Goal: Task Accomplishment & Management: Use online tool/utility

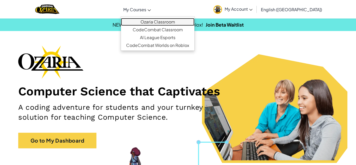
click at [164, 20] on link "Ozaria Classroom" at bounding box center [158, 22] width 74 height 8
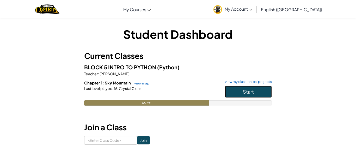
click at [259, 94] on button "Start" at bounding box center [248, 92] width 47 height 12
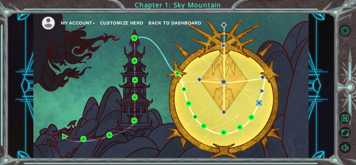
click at [258, 105] on img at bounding box center [259, 103] width 6 height 6
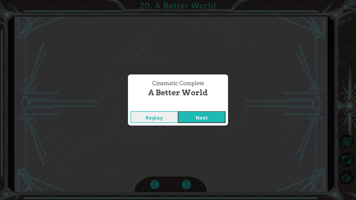
click at [212, 120] on button "Next" at bounding box center [201, 117] width 47 height 12
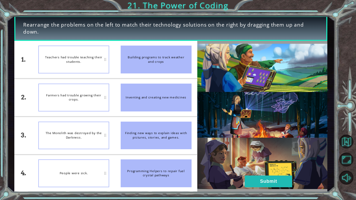
drag, startPoint x: 187, startPoint y: 134, endPoint x: 94, endPoint y: 67, distance: 115.1
click at [94, 67] on div "1. 2. 3. 4. Teachers had trouble teaching their students. Farmers had trouble g…" at bounding box center [105, 116] width 183 height 151
click at [101, 164] on div "People were sick." at bounding box center [73, 174] width 71 height 28
click at [156, 100] on div "Inventing and creating new medicines" at bounding box center [156, 98] width 71 height 28
drag, startPoint x: 148, startPoint y: 103, endPoint x: 92, endPoint y: 149, distance: 72.2
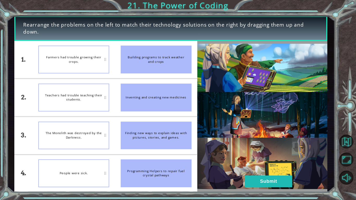
click at [92, 149] on div "1. 2. 3. 4. Farmers had trouble growing their crops. Teachers had trouble teach…" at bounding box center [105, 116] width 183 height 151
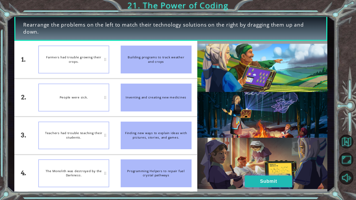
click at [264, 165] on button "Submit" at bounding box center [268, 182] width 47 height 12
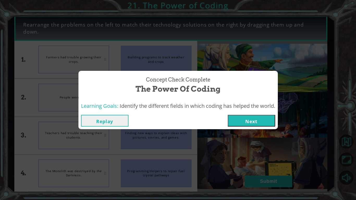
click at [235, 117] on button "Next" at bounding box center [251, 121] width 47 height 12
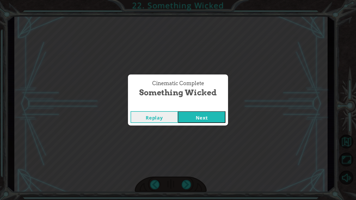
click at [190, 117] on button "Next" at bounding box center [201, 117] width 47 height 12
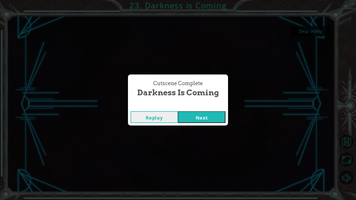
click at [184, 113] on button "Next" at bounding box center [201, 117] width 47 height 12
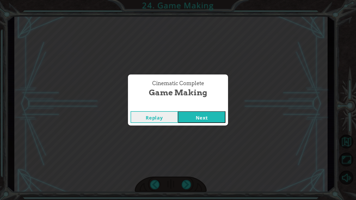
click at [195, 118] on button "Next" at bounding box center [201, 117] width 47 height 12
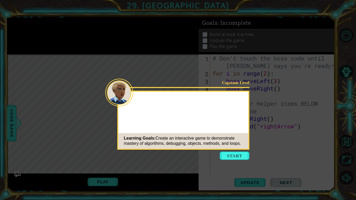
click at [233, 155] on button "Start" at bounding box center [235, 156] width 30 height 8
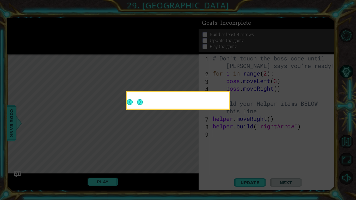
click at [138, 101] on button "Next" at bounding box center [140, 102] width 6 height 6
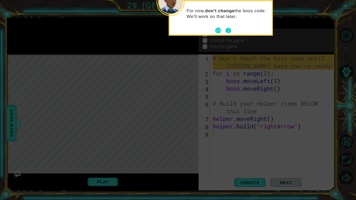
click at [226, 31] on button "Next" at bounding box center [229, 31] width 6 height 6
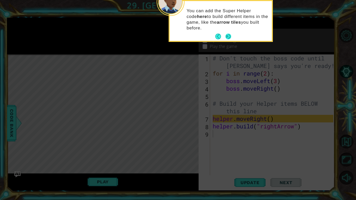
click at [228, 34] on button "Next" at bounding box center [229, 37] width 6 height 6
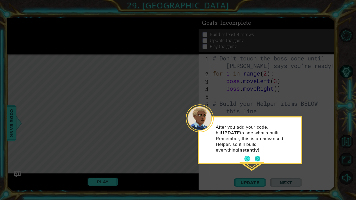
click at [258, 156] on button "Next" at bounding box center [258, 159] width 6 height 6
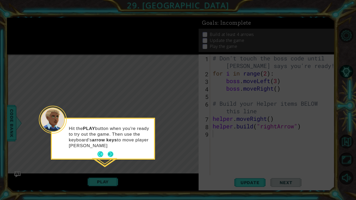
click at [109, 147] on p "Hit the PLAY button when you're ready to try out the game. Then use the keyboar…" at bounding box center [110, 137] width 82 height 23
click at [110, 152] on button "Next" at bounding box center [111, 154] width 6 height 6
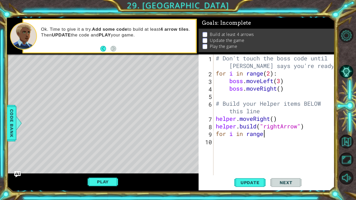
scroll to position [0, 2]
type textarea "for i in range(5)"
type textarea "for i in range(5):"
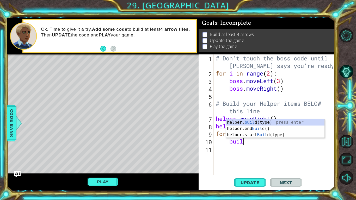
scroll to position [0, 1]
type textarea "b"
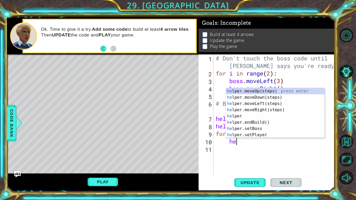
type textarea "hel"
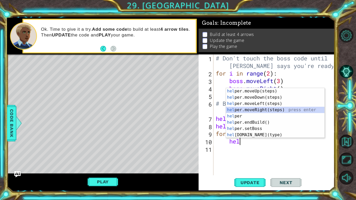
click at [266, 110] on div "hel per.moveUp(steps) press enter hel per.moveDown(steps) press enter hel per.m…" at bounding box center [275, 119] width 99 height 63
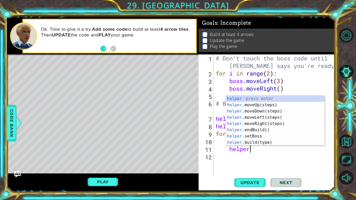
scroll to position [0, 1]
click at [271, 143] on div "helper press enter helper .moveUp(steps) press enter helper .moveDown(steps) pr…" at bounding box center [275, 127] width 99 height 63
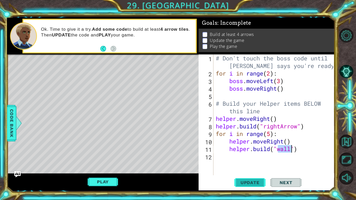
type textarea "[DOMAIN_NAME]("wall")"
click at [259, 165] on span "Update" at bounding box center [249, 182] width 29 height 5
click at [260, 165] on span "Update" at bounding box center [249, 182] width 29 height 5
click at [268, 158] on div "# Don't touch the boss code until [PERSON_NAME] says you're ready! for i in ran…" at bounding box center [275, 126] width 121 height 144
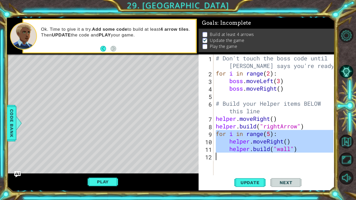
drag, startPoint x: 216, startPoint y: 135, endPoint x: 298, endPoint y: 158, distance: 84.3
click at [298, 158] on div "# Don't touch the boss code until [PERSON_NAME] says you're ready! for i in ran…" at bounding box center [275, 126] width 121 height 144
type textarea "[DOMAIN_NAME]("wall")"
click at [278, 163] on div "# Don't touch the boss code until [PERSON_NAME] says you're ready! for i in ran…" at bounding box center [274, 114] width 119 height 121
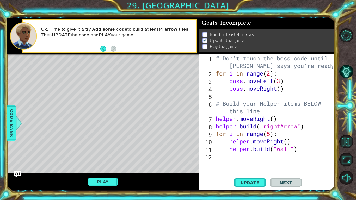
scroll to position [8, 0]
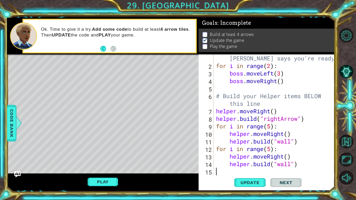
click at [286, 157] on div "# Don't touch the boss code until [PERSON_NAME] says you're ready! for i in ran…" at bounding box center [275, 119] width 121 height 144
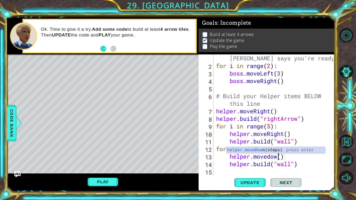
scroll to position [0, 3]
click at [280, 165] on span "Next" at bounding box center [286, 182] width 23 height 5
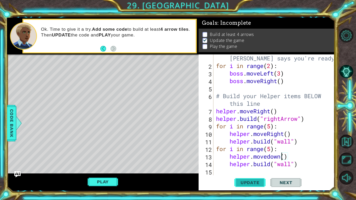
click at [258, 165] on span "Update" at bounding box center [249, 182] width 29 height 5
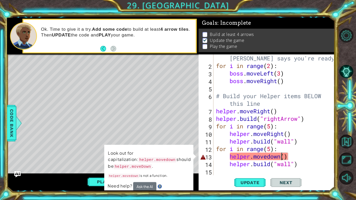
click at [258, 159] on div "# Don't touch the boss code until [PERSON_NAME] says you're ready! for i in ran…" at bounding box center [275, 119] width 121 height 144
click at [257, 159] on div "# Don't touch the boss code until [PERSON_NAME] says you're ready! for i in ran…" at bounding box center [275, 119] width 121 height 144
click at [271, 159] on div "# Don't touch the boss code until [PERSON_NAME] says you're ready! for i in ran…" at bounding box center [275, 119] width 121 height 144
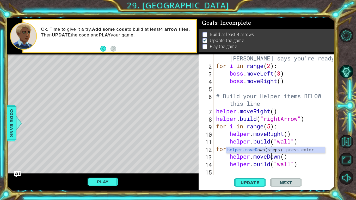
scroll to position [0, 2]
click at [262, 151] on div "helper.moveD own(steps) press enter" at bounding box center [275, 156] width 99 height 19
type textarea "helper.moveDow"
click at [270, 150] on div "helper.moveDow n(steps) press enter" at bounding box center [275, 156] width 99 height 19
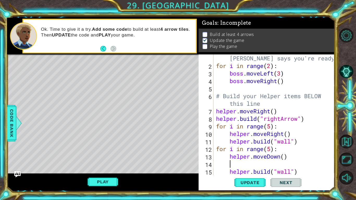
scroll to position [0, 0]
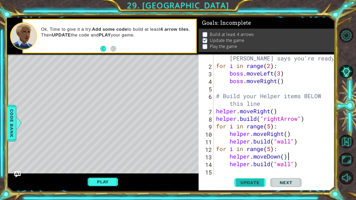
click at [253, 165] on span "Update" at bounding box center [249, 182] width 29 height 5
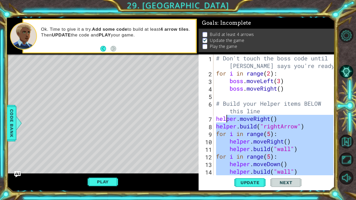
drag, startPoint x: 304, startPoint y: 172, endPoint x: 225, endPoint y: 119, distance: 95.2
click at [225, 119] on div "# Don't touch the boss code until [PERSON_NAME] says you're ready! for i in ran…" at bounding box center [275, 126] width 121 height 144
click at [308, 123] on div "# Don't touch the boss code until [PERSON_NAME] says you're ready! for i in ran…" at bounding box center [274, 114] width 118 height 121
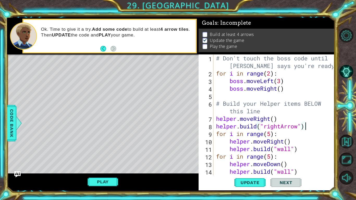
scroll to position [8, 0]
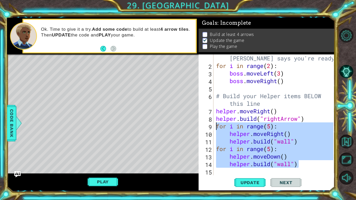
drag, startPoint x: 310, startPoint y: 163, endPoint x: 209, endPoint y: 127, distance: 106.8
click at [209, 127] on div "[DOMAIN_NAME]("rightArrow") 1 2 3 4 5 6 7 8 9 10 11 12 13 14 15 # Don't touch t…" at bounding box center [266, 114] width 135 height 121
type textarea "for i in range(5): helper.moveRight()"
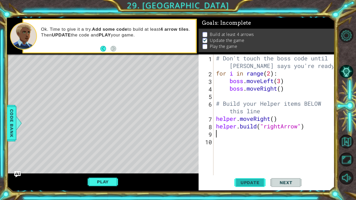
click at [240, 165] on span "Update" at bounding box center [249, 182] width 29 height 5
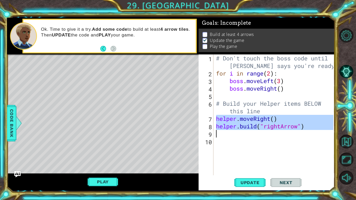
drag, startPoint x: 216, startPoint y: 117, endPoint x: 299, endPoint y: 134, distance: 84.8
click at [299, 134] on div "# Don't touch the boss code until [PERSON_NAME] says you're ready! for i in ran…" at bounding box center [275, 126] width 121 height 144
type textarea "[DOMAIN_NAME]("rightArrow")"
click at [252, 137] on div "# Don't touch the boss code until [PERSON_NAME] says you're ready! for i in ran…" at bounding box center [274, 114] width 118 height 121
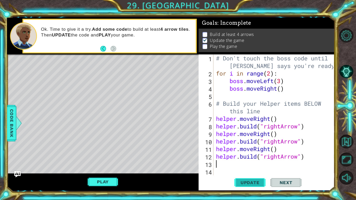
click at [254, 165] on span "Update" at bounding box center [249, 182] width 29 height 5
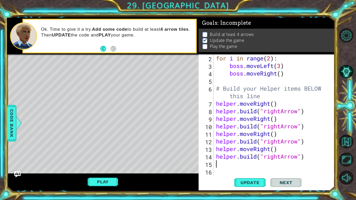
scroll to position [15, 0]
click at [246, 165] on button "Update" at bounding box center [249, 183] width 31 height 14
click at [112, 165] on button "Play" at bounding box center [103, 182] width 31 height 10
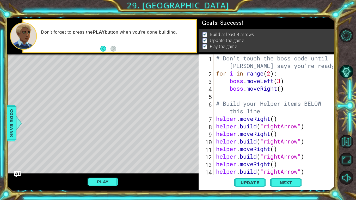
scroll to position [0, 0]
click at [109, 165] on button "Play" at bounding box center [103, 182] width 31 height 10
click at [277, 165] on span "Next" at bounding box center [286, 182] width 23 height 5
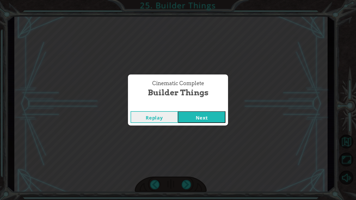
click at [206, 116] on button "Next" at bounding box center [201, 117] width 47 height 12
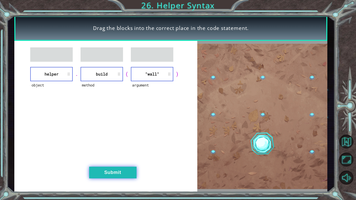
click at [126, 165] on button "Submit" at bounding box center [112, 173] width 47 height 12
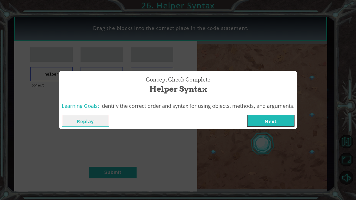
click at [284, 119] on button "Next" at bounding box center [270, 121] width 47 height 12
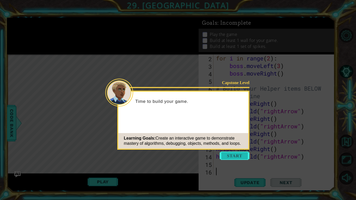
scroll to position [15, 0]
click at [231, 156] on button "Start" at bounding box center [235, 156] width 30 height 8
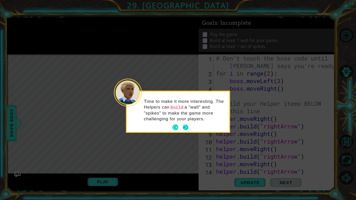
click at [185, 126] on button "Next" at bounding box center [186, 128] width 6 height 6
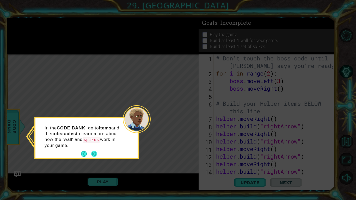
click at [95, 152] on button "Next" at bounding box center [94, 154] width 6 height 6
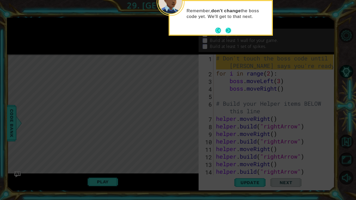
click at [228, 30] on button "Next" at bounding box center [229, 31] width 6 height 6
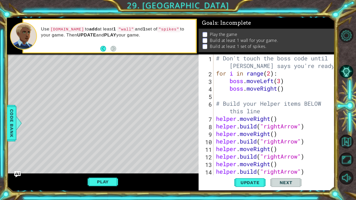
scroll to position [15, 0]
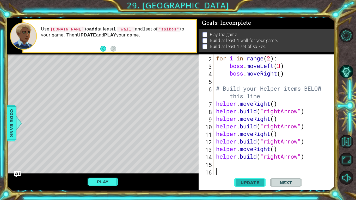
click at [252, 165] on span "Update" at bounding box center [249, 182] width 29 height 5
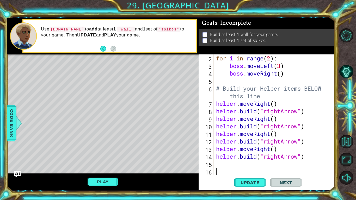
click at [250, 165] on div "for i in range ( 2 ) : boss . moveLeft ( 3 ) boss . moveRight ( ) # Build your …" at bounding box center [275, 122] width 121 height 136
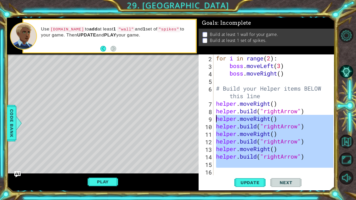
drag, startPoint x: 245, startPoint y: 169, endPoint x: 216, endPoint y: 118, distance: 58.6
click at [216, 118] on div "for i in range ( 2 ) : boss . moveLeft ( 3 ) boss . moveRight ( ) # Build your …" at bounding box center [275, 122] width 121 height 136
type textarea "helper.moveRight() [DOMAIN_NAME]("rightArrow")"
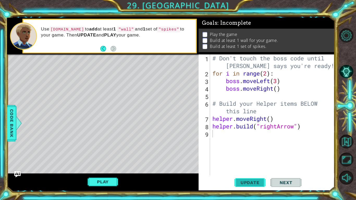
click at [244, 165] on button "Update" at bounding box center [249, 183] width 31 height 14
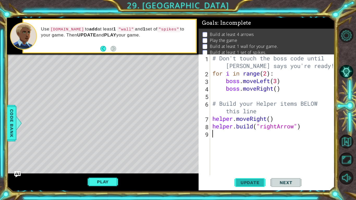
click at [246, 165] on span "Update" at bounding box center [249, 182] width 29 height 5
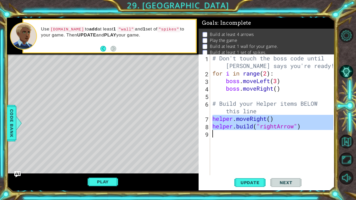
drag, startPoint x: 213, startPoint y: 119, endPoint x: 304, endPoint y: 132, distance: 91.6
click at [304, 132] on div "# Don't touch the boss code until [PERSON_NAME] says you're ready! for i in ran…" at bounding box center [273, 126] width 125 height 144
type textarea "[DOMAIN_NAME]("rightArrow")"
click at [253, 136] on div "# Don't touch the boss code until [PERSON_NAME] says you're ready! for i in ran…" at bounding box center [272, 114] width 122 height 121
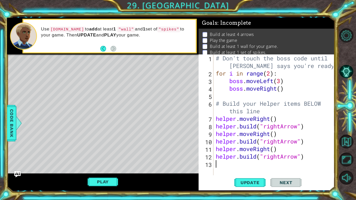
scroll to position [8, 0]
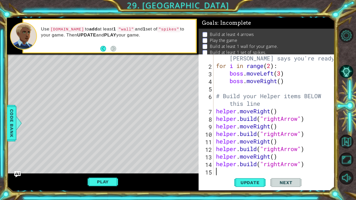
click at [270, 158] on div "# Don't touch the boss code until [PERSON_NAME] says you're ready! for i in ran…" at bounding box center [275, 119] width 121 height 144
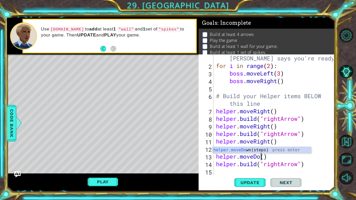
scroll to position [0, 2]
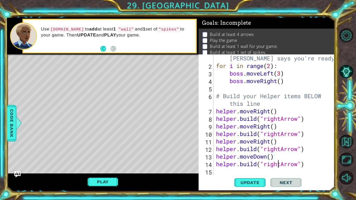
click at [280, 165] on div "# Don't touch the boss code until [PERSON_NAME] says you're ready! for i in ran…" at bounding box center [275, 119] width 121 height 144
click at [247, 165] on button "Update" at bounding box center [249, 183] width 31 height 14
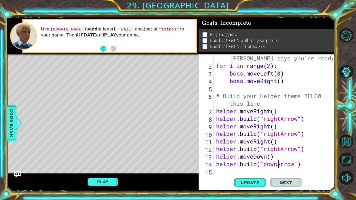
click at [311, 165] on div "# Don't touch the boss code until [PERSON_NAME] says you're ready! for i in ran…" at bounding box center [275, 119] width 121 height 144
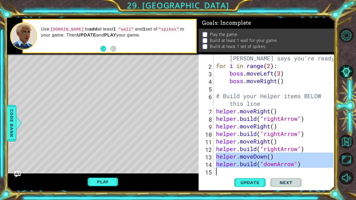
drag, startPoint x: 216, startPoint y: 155, endPoint x: 318, endPoint y: 168, distance: 102.8
click at [318, 165] on div "# Don't touch the boss code until [PERSON_NAME] says you're ready! for i in ran…" at bounding box center [275, 119] width 121 height 144
type textarea "[DOMAIN_NAME]("downArrow")"
click at [235, 165] on div "# Don't touch the boss code until [PERSON_NAME] says you're ready! for i in ran…" at bounding box center [274, 114] width 118 height 121
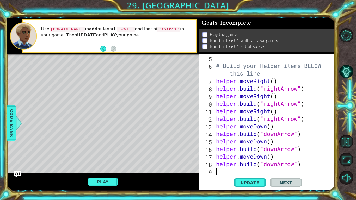
scroll to position [53, 0]
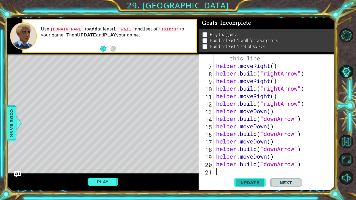
click at [246, 165] on span "Update" at bounding box center [249, 182] width 29 height 5
paste textarea "helper.moveDown()"
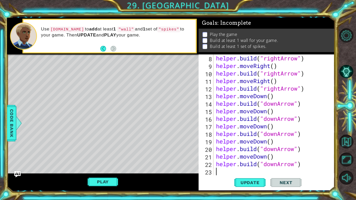
scroll to position [68, 0]
click at [268, 157] on div "helper . build ( "rightArrow" ) helper . moveRight ( ) helper . build ( "rightA…" at bounding box center [275, 122] width 121 height 136
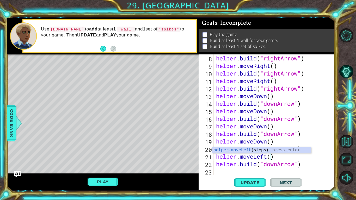
scroll to position [0, 2]
click at [277, 165] on div "helper . build ( "rightArrow" ) helper . moveRight ( ) helper . build ( "rightA…" at bounding box center [275, 122] width 121 height 136
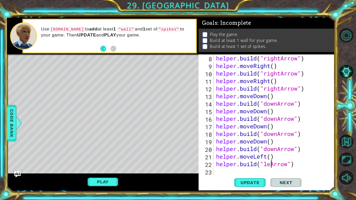
scroll to position [0, 3]
type textarea "[DOMAIN_NAME]("leftArrow")"
click at [258, 165] on span "Update" at bounding box center [249, 182] width 29 height 5
click at [229, 165] on div "helper . build ( "rightArrow" ) helper . moveRight ( ) helper . build ( "rightA…" at bounding box center [275, 122] width 121 height 136
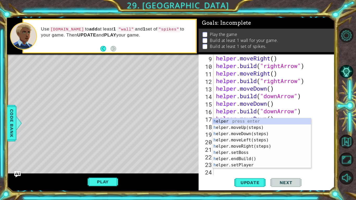
scroll to position [76, 0]
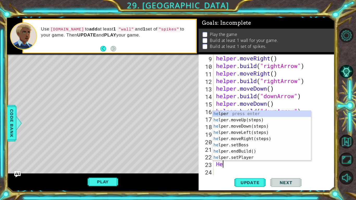
type textarea "Hel"
click at [252, 121] on div "hel per press enter hel per.moveUp(steps) press enter hel per.moveDown(steps) p…" at bounding box center [262, 142] width 99 height 63
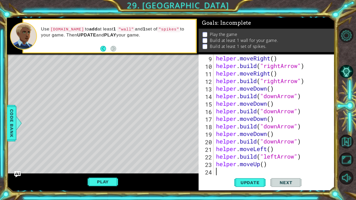
scroll to position [83, 0]
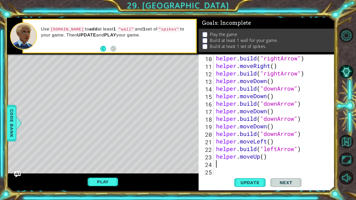
click at [264, 158] on div "helper . build ( "rightArrow" ) helper . moveRight ( ) helper . build ( "rightA…" at bounding box center [275, 122] width 121 height 136
type textarea "helper.moveUp(3)"
click at [234, 165] on div "helper . build ( "rightArrow" ) helper . moveRight ( ) helper . build ( "rightA…" at bounding box center [275, 122] width 121 height 136
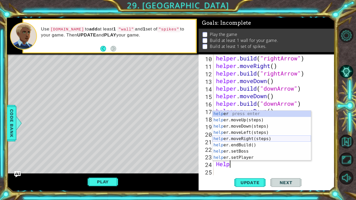
scroll to position [0, 1]
click at [266, 159] on div "helper press enter helper .moveUp(steps) press enter helper .moveDown(steps) pr…" at bounding box center [262, 142] width 99 height 63
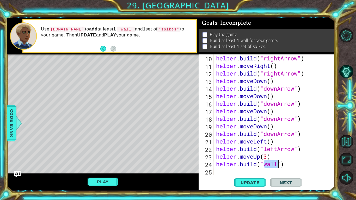
click at [279, 165] on div "helper . build ( "rightArrow" ) helper . moveRight ( ) helper . build ( "rightA…" at bounding box center [274, 114] width 118 height 121
drag, startPoint x: 217, startPoint y: 165, endPoint x: 288, endPoint y: 167, distance: 71.5
click at [288, 165] on div "helper . build ( "rightArrow" ) helper . moveRight ( ) helper . build ( "rightA…" at bounding box center [275, 122] width 121 height 136
click at [288, 165] on div "helper . build ( "rightArrow" ) helper . moveRight ( ) helper . build ( "rightA…" at bounding box center [274, 114] width 118 height 121
click at [311, 151] on div "helper . build ( "rightArrow" ) helper . moveRight ( ) helper . build ( "rightA…" at bounding box center [275, 122] width 121 height 136
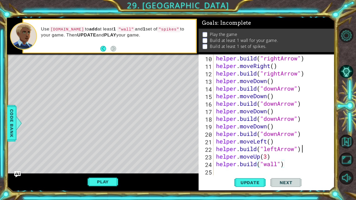
type textarea "[DOMAIN_NAME]("leftArrow")"
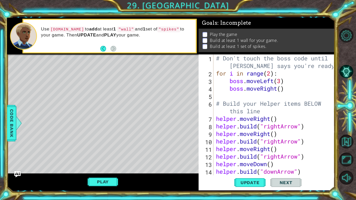
scroll to position [91, 0]
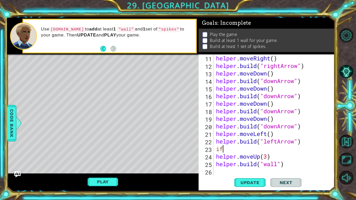
type textarea "i"
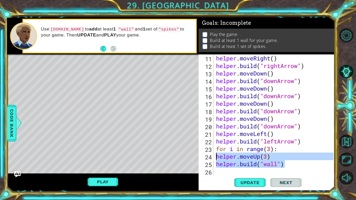
drag, startPoint x: 294, startPoint y: 168, endPoint x: 213, endPoint y: 158, distance: 81.7
click at [213, 158] on div "for i in range(3): 11 12 13 14 15 16 17 18 19 20 21 22 23 24 25 26 helper . mov…" at bounding box center [266, 114] width 135 height 121
type textarea "helper.moveUp(3) [DOMAIN_NAME]("wall")"
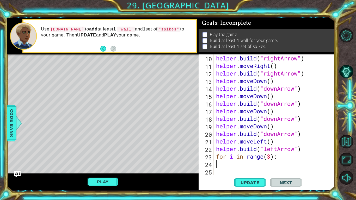
scroll to position [83, 0]
type textarea "for i in range(3):"
paste textarea "[DOMAIN_NAME]("wall")"
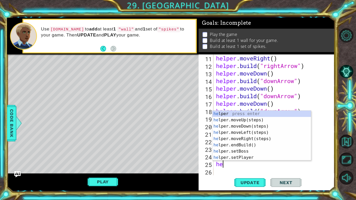
type textarea "h"
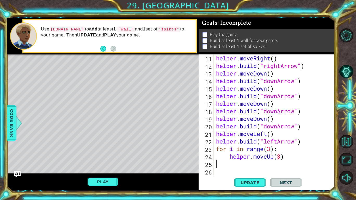
type textarea "helper.moveUp(3)"
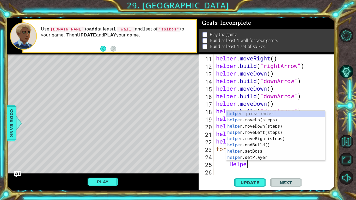
scroll to position [0, 1]
click at [297, 157] on div "helper press enter helper .moveUp(steps) press enter helper .moveDown(steps) pr…" at bounding box center [275, 142] width 99 height 63
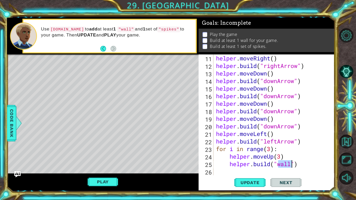
click at [299, 161] on div "helper . moveRight ( ) helper . build ( "rightArrow" ) helper . moveDown ( ) he…" at bounding box center [275, 122] width 121 height 136
click at [281, 157] on div "helper . moveRight ( ) helper . build ( "rightArrow" ) helper . moveDown ( ) he…" at bounding box center [275, 122] width 121 height 136
click at [256, 165] on span "Update" at bounding box center [249, 182] width 29 height 5
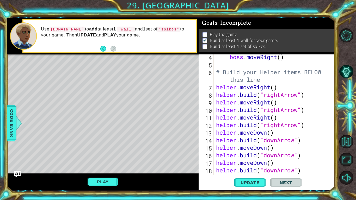
scroll to position [32, 0]
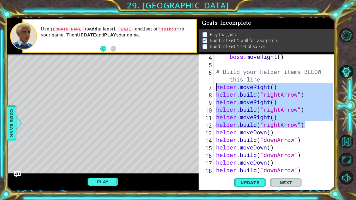
drag, startPoint x: 315, startPoint y: 126, endPoint x: 213, endPoint y: 87, distance: 109.4
click at [213, 87] on div "helper.moveUp() 4 5 6 7 8 9 10 11 12 13 14 15 16 17 18 19 20 boss . moveRight (…" at bounding box center [266, 114] width 135 height 121
type textarea "helper.moveRight() [DOMAIN_NAME]("rightArrow")"
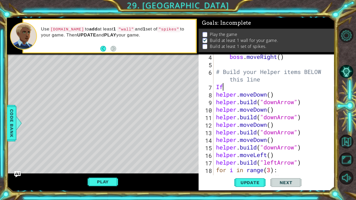
type textarea "I"
type textarea "o"
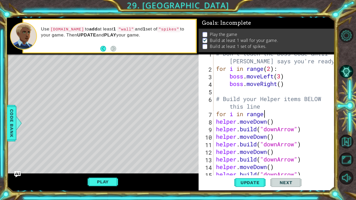
scroll to position [0, 2]
type textarea "for i in range(3)"
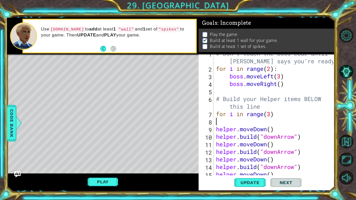
scroll to position [0, 0]
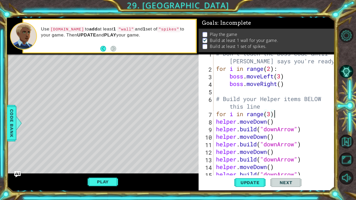
type textarea "for i in range(3):"
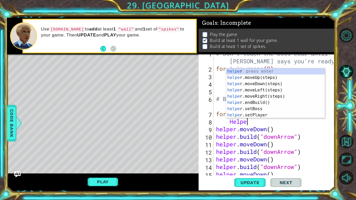
scroll to position [0, 1]
type textarea "H"
type textarea "helper"
click at [262, 96] on div "helper press enter helper .moveUp(steps) press enter helper .moveDown(steps) pr…" at bounding box center [275, 99] width 99 height 63
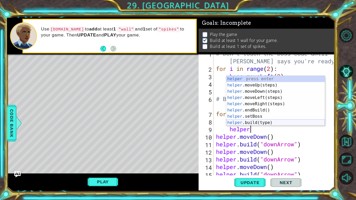
click at [280, 122] on div "helper press enter helper .moveUp(steps) press enter helper .moveDown(steps) pr…" at bounding box center [275, 107] width 99 height 63
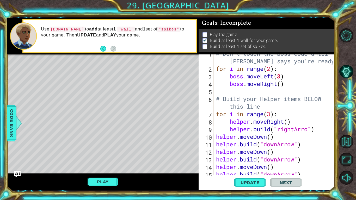
scroll to position [0, 4]
click at [253, 165] on span "Update" at bounding box center [249, 182] width 29 height 5
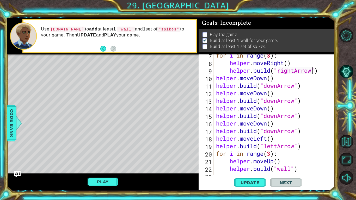
scroll to position [68, 0]
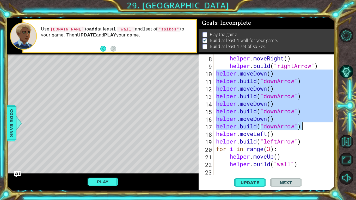
drag, startPoint x: 216, startPoint y: 73, endPoint x: 307, endPoint y: 130, distance: 106.6
click at [307, 130] on div "helper . moveRight ( ) helper . build ( "rightArrow" ) helper . moveDown ( ) he…" at bounding box center [275, 122] width 121 height 136
type textarea "helper.moveDown() [DOMAIN_NAME]("downArrow")"
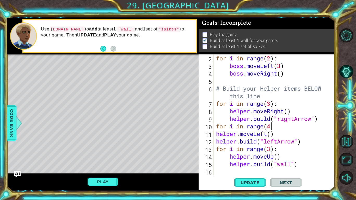
scroll to position [0, 2]
type textarea "for i in range(4):"
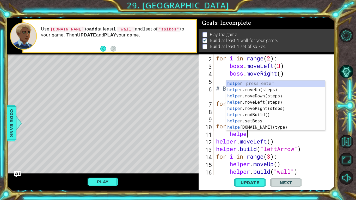
type textarea "helper"
click at [281, 95] on div "helper press enter helper .moveUp(steps) press enter helper .moveDown(steps) pr…" at bounding box center [275, 112] width 99 height 63
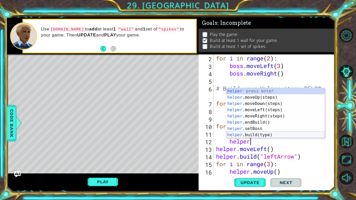
click at [269, 134] on div "helper press enter helper .moveUp(steps) press enter helper .moveDown(steps) pr…" at bounding box center [275, 119] width 99 height 63
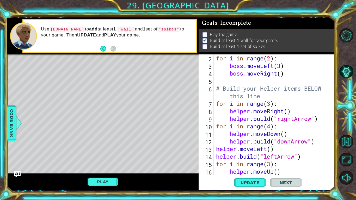
scroll to position [30, 0]
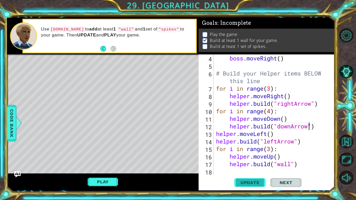
click at [254, 165] on span "Update" at bounding box center [249, 182] width 29 height 5
click at [302, 165] on div "boss . moveRight ( ) # Build your Helper items BELOW this line for i in range (…" at bounding box center [275, 122] width 121 height 136
type textarea "[DOMAIN_NAME]("wall")"
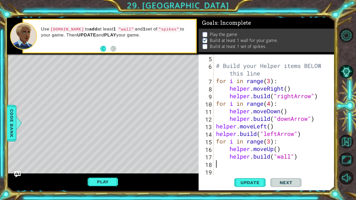
scroll to position [0, 0]
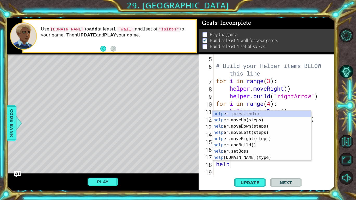
type textarea "helpe"
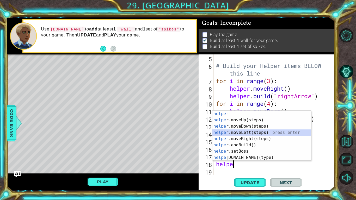
click at [271, 131] on div "helpe r press enter helpe [PERSON_NAME]moveUp(steps) press enter helpe r.moveDo…" at bounding box center [262, 142] width 99 height 63
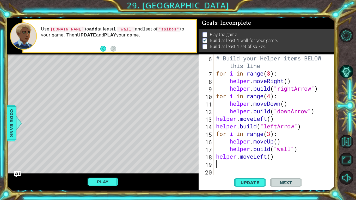
scroll to position [45, 0]
click at [251, 164] on div "# Build your Helper items BELOW this line for i in range ( 3 ) : helper . moveR…" at bounding box center [275, 126] width 121 height 144
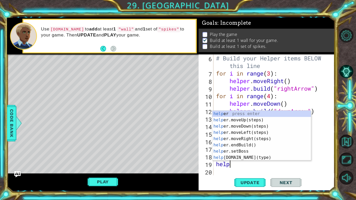
scroll to position [0, 1]
click at [264, 156] on div "helper press enter helper .moveUp(steps) press enter helper .moveDown(steps) pr…" at bounding box center [262, 142] width 99 height 63
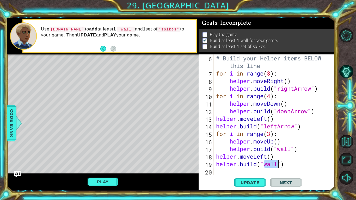
type textarea "[DOMAIN_NAME]("wall")"
click at [272, 165] on div "# Build your Helper items BELOW this line for i in range ( 3 ) : helper . moveR…" at bounding box center [274, 114] width 118 height 121
click at [279, 165] on div "# Build your Helper items BELOW this line for i in range ( 3 ) : helper . moveR…" at bounding box center [275, 126] width 121 height 144
click at [257, 165] on span "Update" at bounding box center [249, 182] width 29 height 5
click at [233, 165] on div "# Build your Helper items BELOW this line for i in range ( 3 ) : helper . moveR…" at bounding box center [275, 126] width 121 height 144
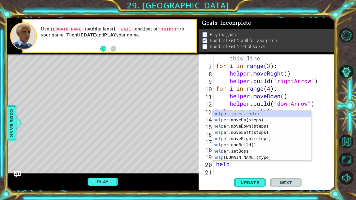
type textarea "helper"
click at [257, 138] on div "helper press enter helper .moveUp(steps) press enter helper .moveDown(steps) pr…" at bounding box center [262, 142] width 99 height 63
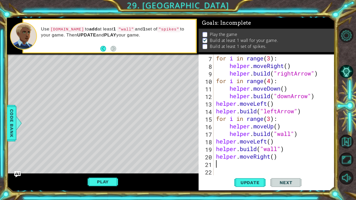
scroll to position [60, 0]
click at [275, 158] on div "for i in range ( 3 ) : helper . moveRight ( ) helper . build ( "rightArrow" ) f…" at bounding box center [275, 122] width 121 height 136
type textarea "helper.moveRight(4)"
click at [229, 165] on div "for i in range ( 3 ) : helper . moveRight ( ) helper . build ( "rightArrow" ) f…" at bounding box center [275, 122] width 121 height 136
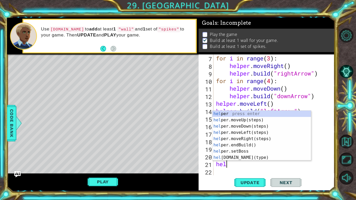
scroll to position [0, 1]
click at [245, 157] on div "helper press enter helper .moveUp(steps) press enter helper .moveDown(steps) pr…" at bounding box center [262, 142] width 99 height 63
type textarea "[DOMAIN_NAME]("wall")"
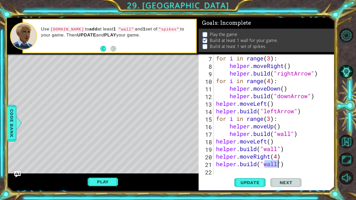
click at [243, 165] on div "for i in range ( 3 ) : helper . moveRight ( ) helper . build ( "rightArrow" ) f…" at bounding box center [275, 122] width 121 height 136
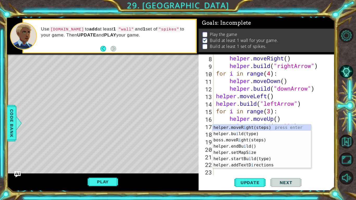
scroll to position [68, 0]
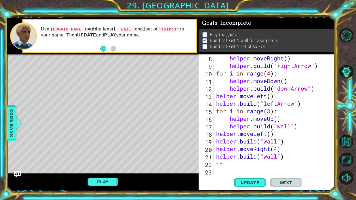
type textarea "i"
type textarea "for i in range(3)"
type textarea "for i in range(3):"
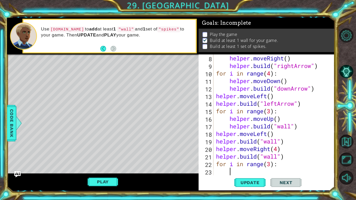
scroll to position [76, 0]
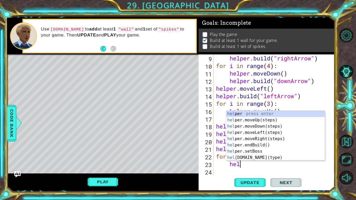
type textarea "helper"
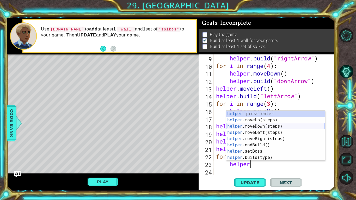
click at [260, 124] on div "helper press enter helper .moveUp(steps) press enter helper .moveDown(steps) pr…" at bounding box center [275, 142] width 99 height 63
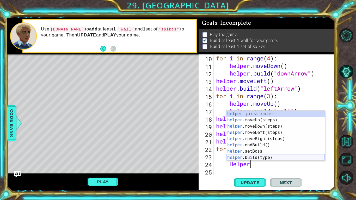
click at [269, 157] on div "helper press enter helper .moveUp(steps) press enter helper .moveDown(steps) pr…" at bounding box center [275, 142] width 99 height 63
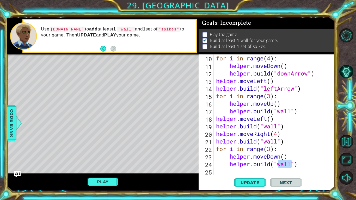
click at [290, 165] on span "Next" at bounding box center [286, 182] width 23 height 5
click at [260, 165] on span "Update" at bounding box center [249, 182] width 29 height 5
click at [277, 134] on div "for i in range ( 4 ) : helper . moveDown ( ) helper . build ( "downArrow" ) hel…" at bounding box center [275, 122] width 121 height 136
click at [262, 165] on span "Update" at bounding box center [249, 182] width 29 height 5
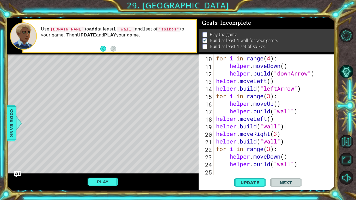
click at [287, 128] on div "for i in range ( 4 ) : helper . moveDown ( ) helper . build ( "downArrow" ) hel…" at bounding box center [275, 122] width 121 height 136
type textarea "[DOMAIN_NAME]("wall")"
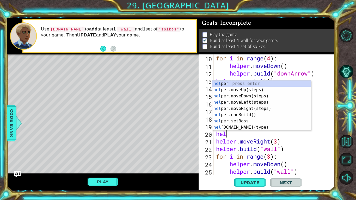
scroll to position [0, 1]
type textarea "helper"
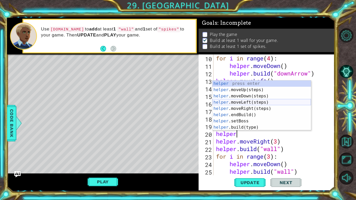
click at [271, 101] on div "helper press enter helper .moveUp(steps) press enter helper .moveDown(steps) pr…" at bounding box center [262, 112] width 99 height 63
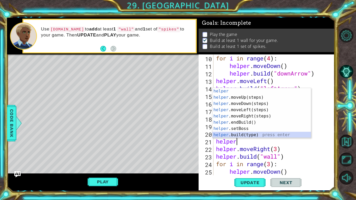
click at [269, 134] on div "helper press enter helper .moveUp(steps) press enter helper .moveDown(steps) pr…" at bounding box center [262, 119] width 99 height 63
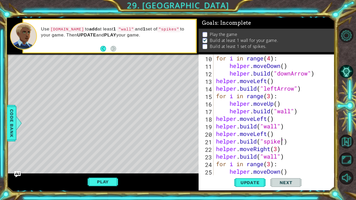
scroll to position [0, 3]
click at [256, 165] on span "Update" at bounding box center [249, 182] width 29 height 5
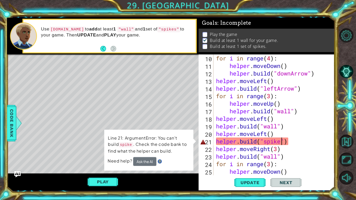
click at [279, 146] on div "for i in range ( 4 ) : helper . moveDown ( ) helper . build ( "downArrow" ) hel…" at bounding box center [275, 122] width 121 height 136
click at [269, 140] on div "for i in range ( 4 ) : helper . moveDown ( ) helper . build ( "downArrow" ) hel…" at bounding box center [275, 122] width 121 height 136
click at [281, 141] on div "for i in range ( 4 ) : helper . moveDown ( ) helper . build ( "downArrow" ) hel…" at bounding box center [275, 122] width 121 height 136
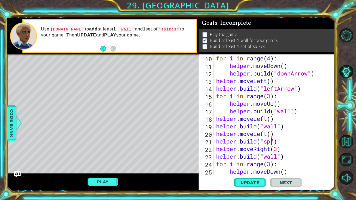
scroll to position [0, 2]
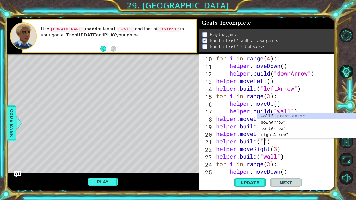
click at [343, 94] on div at bounding box center [348, 107] width 16 height 52
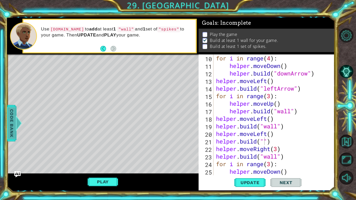
click at [8, 131] on span "Code Bank" at bounding box center [12, 123] width 8 height 32
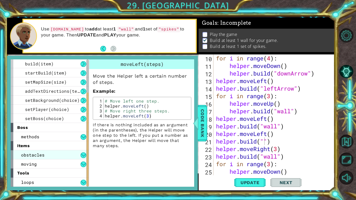
scroll to position [0, 0]
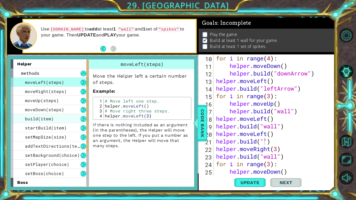
click at [71, 117] on div "build(item)" at bounding box center [50, 118] width 78 height 9
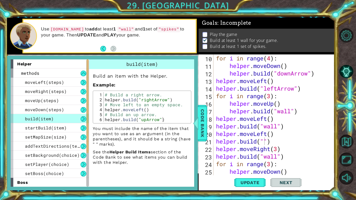
click at [83, 118] on button at bounding box center [84, 119] width 6 height 6
click at [67, 119] on div "build(item)" at bounding box center [50, 118] width 78 height 9
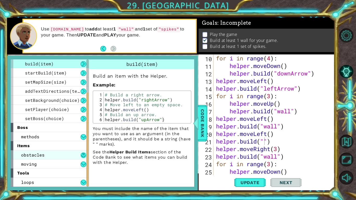
click at [82, 154] on button at bounding box center [84, 156] width 6 height 6
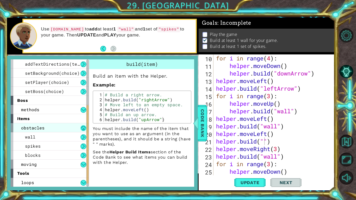
scroll to position [82, 0]
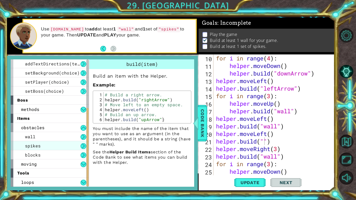
click at [77, 147] on div "spikes" at bounding box center [50, 145] width 78 height 9
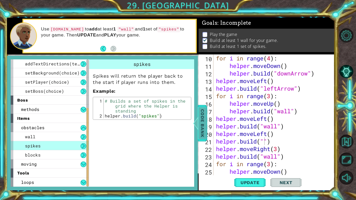
click at [202, 118] on span "Code Bank" at bounding box center [202, 123] width 8 height 32
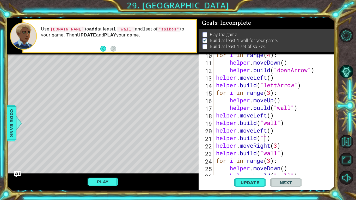
scroll to position [98, 0]
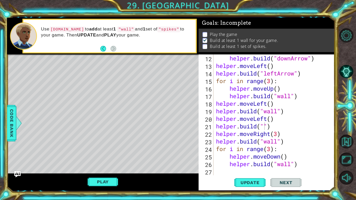
click at [264, 127] on div "helper . build ( "downArrow" ) helper . moveLeft ( ) helper . build ( "leftArro…" at bounding box center [275, 122] width 121 height 136
click at [252, 165] on span "Update" at bounding box center [249, 182] width 29 height 5
click at [108, 165] on button "Play" at bounding box center [103, 182] width 31 height 10
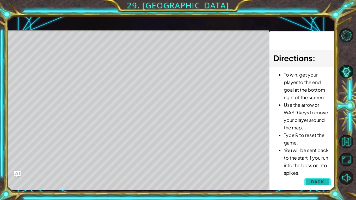
click at [315, 165] on span "Back" at bounding box center [317, 181] width 13 height 5
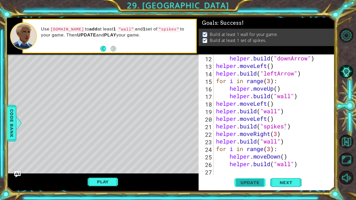
click at [250, 165] on span "Update" at bounding box center [249, 182] width 29 height 5
click at [295, 127] on div "helper . build ( "downArrow" ) helper . moveLeft ( ) helper . build ( "leftArro…" at bounding box center [275, 122] width 121 height 136
click at [278, 134] on div "helper . build ( "downArrow" ) helper . moveLeft ( ) helper . build ( "leftArro…" at bounding box center [275, 122] width 121 height 136
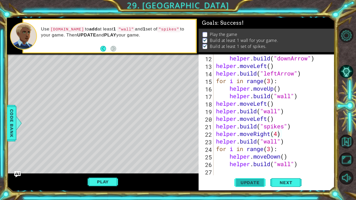
click at [255, 165] on span "Update" at bounding box center [249, 182] width 29 height 5
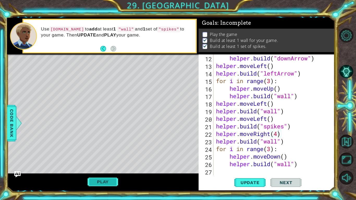
click at [108, 165] on button "Play" at bounding box center [103, 182] width 31 height 10
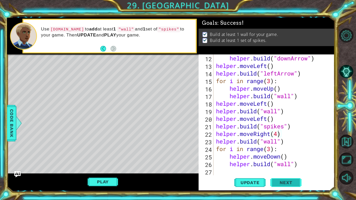
click at [286, 165] on button "Next" at bounding box center [285, 183] width 31 height 14
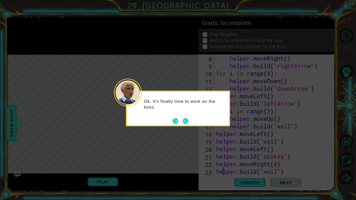
scroll to position [0, 0]
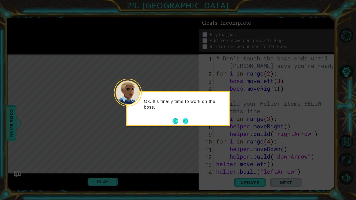
click at [183, 123] on button "Next" at bounding box center [186, 121] width 6 height 6
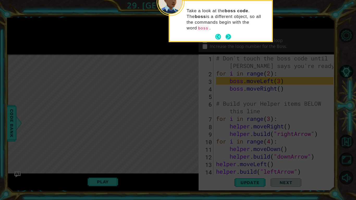
click at [227, 34] on button "Next" at bounding box center [229, 37] width 6 height 6
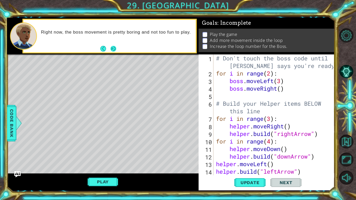
click at [115, 48] on button "Next" at bounding box center [114, 49] width 6 height 6
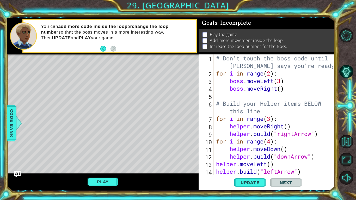
click at [265, 92] on div "# Don't touch the boss code until [PERSON_NAME] says you're ready! for i in ran…" at bounding box center [275, 126] width 121 height 144
click at [283, 89] on div "# Don't touch the boss code until [PERSON_NAME] says you're ready! for i in ran…" at bounding box center [275, 126] width 121 height 144
click at [282, 90] on div "# Don't touch the boss code until [PERSON_NAME] says you're ready! for i in ran…" at bounding box center [275, 126] width 121 height 144
click at [286, 72] on div "# Don't touch the boss code until [PERSON_NAME] says you're ready! for i in ran…" at bounding box center [275, 126] width 121 height 144
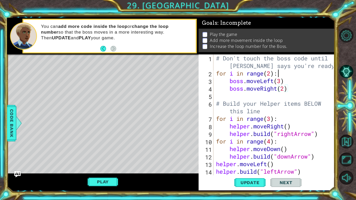
scroll to position [0, 3]
click at [312, 68] on div "# Don't touch the boss code until [PERSON_NAME] says you're ready! for i in ran…" at bounding box center [275, 126] width 121 height 144
type textarea "# Don't touch the boss code until [PERSON_NAME] says you're ready!"
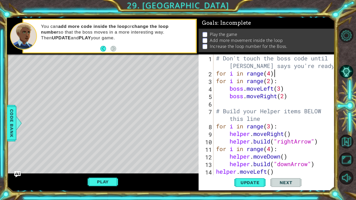
scroll to position [0, 2]
type textarea "for i in range(4):"
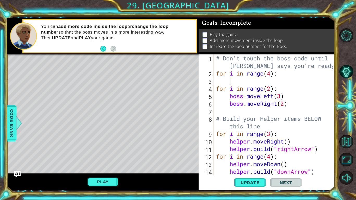
scroll to position [0, 0]
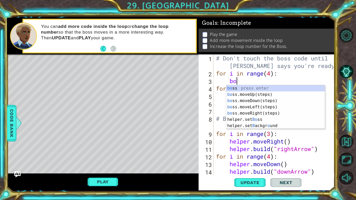
type textarea "bos"
click at [293, 95] on div "bos s press enter bos s.moveUp(steps) press enter bos s.moveDown(steps) press e…" at bounding box center [275, 110] width 99 height 50
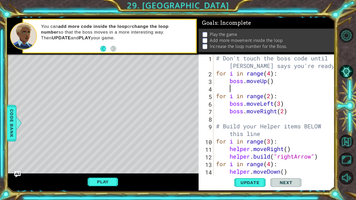
scroll to position [0, 0]
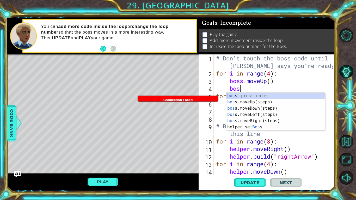
type textarea "boss"
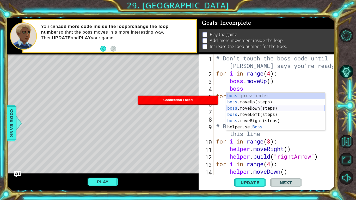
click at [265, 108] on div "boss press enter boss .moveUp(steps) press enter boss .moveDown(steps) press en…" at bounding box center [275, 118] width 99 height 50
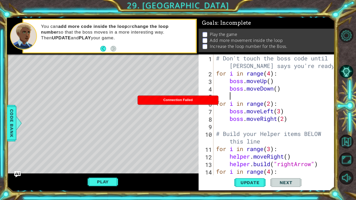
scroll to position [0, 0]
click at [278, 90] on div "# Don't touch the boss code until [PERSON_NAME] says you're ready! for i in ran…" at bounding box center [275, 126] width 121 height 144
type textarea "boss.moveDown()"
click at [269, 99] on div "# Don't touch the boss code until [PERSON_NAME] says you're ready! for i in ran…" at bounding box center [275, 126] width 121 height 144
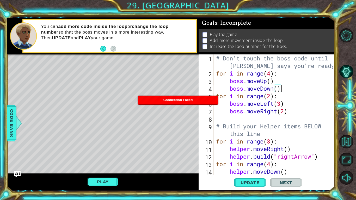
click at [278, 90] on div "# Don't touch the boss code until [PERSON_NAME] says you're ready! for i in ran…" at bounding box center [275, 126] width 121 height 144
click at [271, 81] on div "# Don't touch the boss code until [PERSON_NAME] says you're ready! for i in ran…" at bounding box center [275, 126] width 121 height 144
click at [255, 165] on span "Update" at bounding box center [249, 182] width 29 height 5
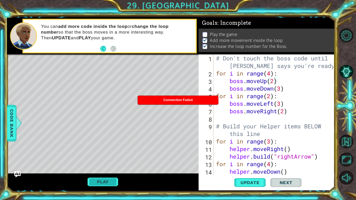
click at [110, 165] on button "Play" at bounding box center [103, 182] width 31 height 10
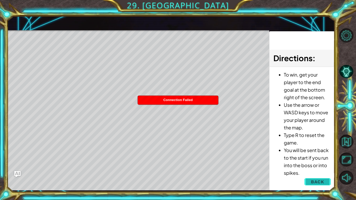
click at [327, 165] on button "Back" at bounding box center [318, 182] width 26 height 10
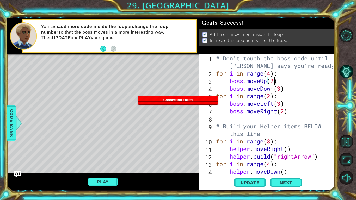
click at [271, 74] on div "# Don't touch the boss code until [PERSON_NAME] says you're ready! for i in ran…" at bounding box center [275, 126] width 121 height 144
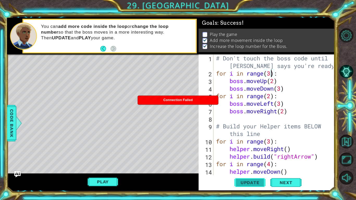
click at [254, 165] on span "Update" at bounding box center [249, 182] width 29 height 5
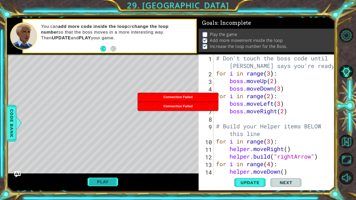
click at [105, 165] on button "Play" at bounding box center [103, 182] width 31 height 10
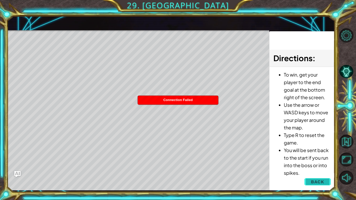
click at [324, 165] on span "Back" at bounding box center [317, 181] width 13 height 5
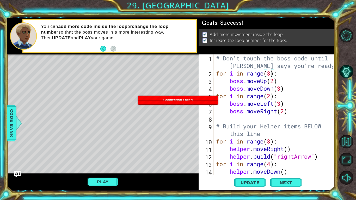
click at [270, 75] on div "# Don't touch the boss code until [PERSON_NAME] says you're ready! for i in ran…" at bounding box center [275, 126] width 121 height 144
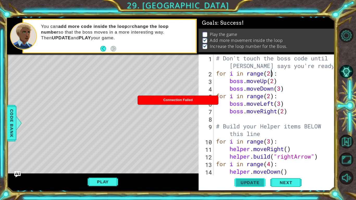
click at [259, 165] on span "Update" at bounding box center [249, 182] width 29 height 5
click at [299, 112] on div "# Don't touch the boss code until [PERSON_NAME] says you're ready! for i in ran…" at bounding box center [275, 126] width 121 height 144
type textarea "boss.moveRight(2)"
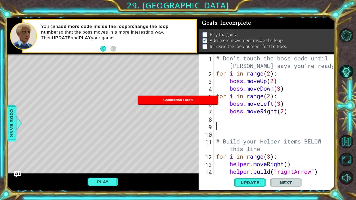
scroll to position [0, 0]
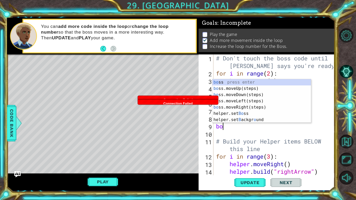
type textarea "boss"
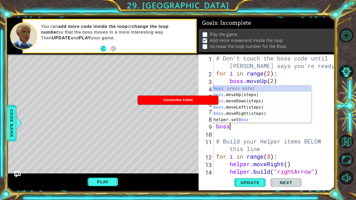
scroll to position [0, 0]
click at [256, 113] on div "boss press enter boss .moveUp(steps) press enter boss .moveDown(steps) press en…" at bounding box center [262, 111] width 99 height 50
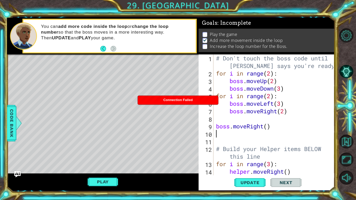
scroll to position [0, 0]
click at [267, 128] on div "# Don't touch the boss code until [PERSON_NAME] says you're ready! for i in ran…" at bounding box center [275, 126] width 121 height 144
click at [256, 165] on span "Update" at bounding box center [249, 182] width 29 height 5
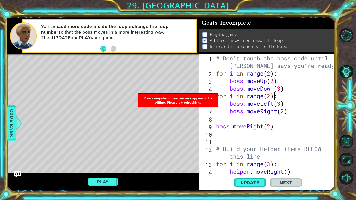
click at [273, 98] on div "# Don't touch the boss code until [PERSON_NAME] says you're ready! for i in ran…" at bounding box center [275, 126] width 121 height 144
click at [284, 111] on div "# Don't touch the boss code until [PERSON_NAME] says you're ready! for i in ran…" at bounding box center [275, 126] width 121 height 144
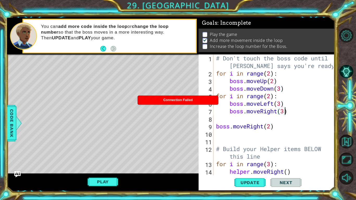
scroll to position [0, 3]
click at [272, 128] on div "# Don't touch the boss code until [PERSON_NAME] says you're ready! for i in ran…" at bounding box center [275, 126] width 121 height 144
click at [254, 165] on span "Update" at bounding box center [249, 182] width 29 height 5
click at [284, 111] on div "# Don't touch the boss code until [PERSON_NAME] says you're ready! for i in ran…" at bounding box center [275, 126] width 121 height 144
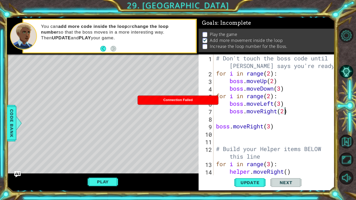
scroll to position [0, 3]
click at [271, 127] on div "# Don't touch the boss code until [PERSON_NAME] says you're ready! for i in ran…" at bounding box center [275, 126] width 121 height 144
click at [270, 97] on div "# Don't touch the boss code until [PERSON_NAME] says you're ready! for i in ran…" at bounding box center [275, 126] width 121 height 144
click at [253, 165] on span "Update" at bounding box center [249, 182] width 29 height 5
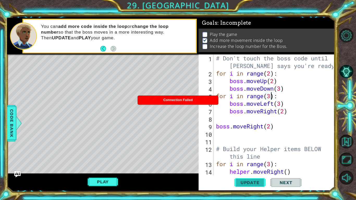
click at [254, 165] on span "Update" at bounding box center [249, 182] width 29 height 5
click at [299, 89] on div "# Don't touch the boss code until [PERSON_NAME] says you're ready! for i in ran…" at bounding box center [275, 126] width 121 height 144
type textarea "boss.moveDown(3)"
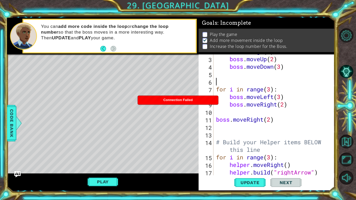
scroll to position [22, 0]
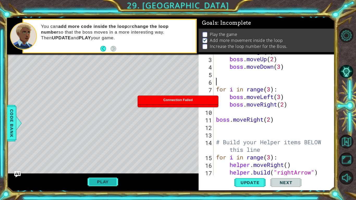
click at [98, 165] on button "Play" at bounding box center [103, 182] width 31 height 10
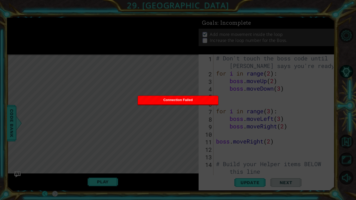
scroll to position [0, 0]
click at [183, 85] on icon at bounding box center [178, 100] width 356 height 200
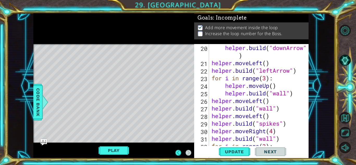
scroll to position [174, 0]
